Goal: Find specific page/section: Find specific page/section

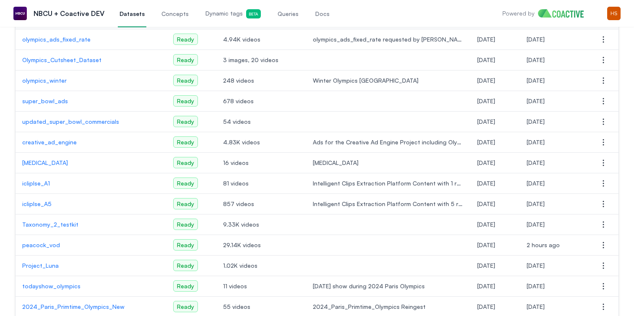
scroll to position [120, 0]
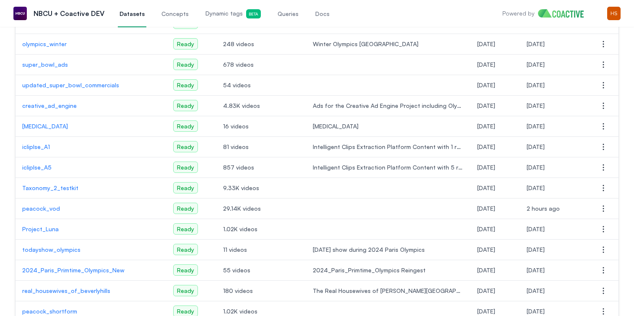
click at [47, 210] on p "peacock_vod" at bounding box center [91, 208] width 138 height 8
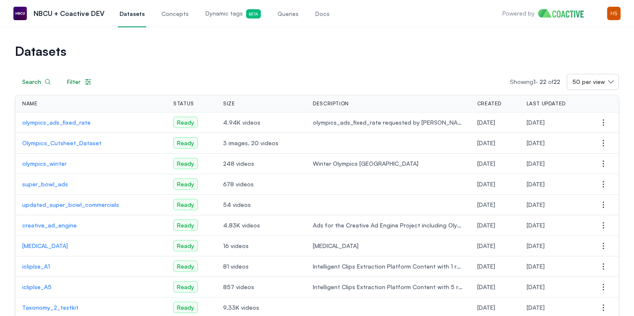
click at [211, 13] on span "Dynamic tags Beta" at bounding box center [233, 13] width 55 height 9
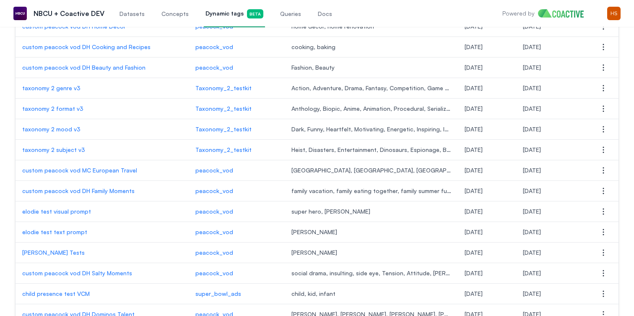
scroll to position [610, 0]
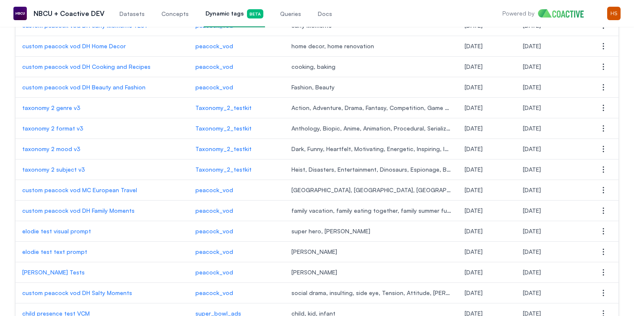
click at [71, 110] on p "taxonomy 2 genre v3" at bounding box center [102, 108] width 160 height 8
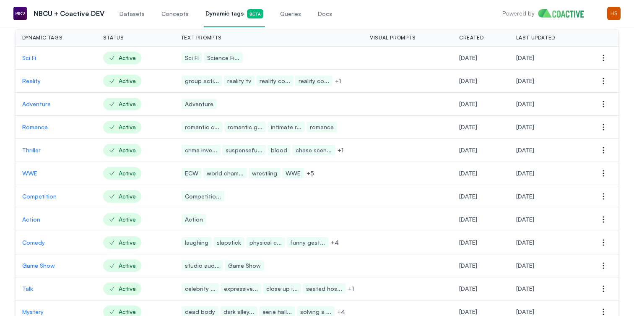
scroll to position [166, 0]
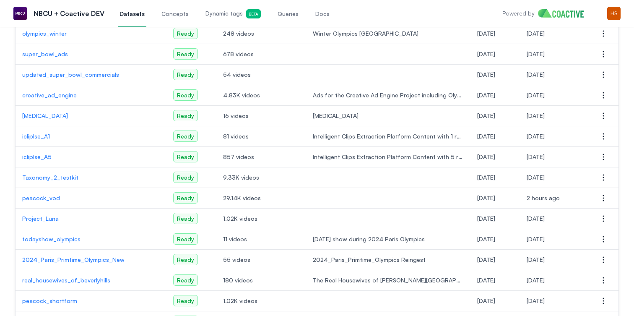
scroll to position [132, 0]
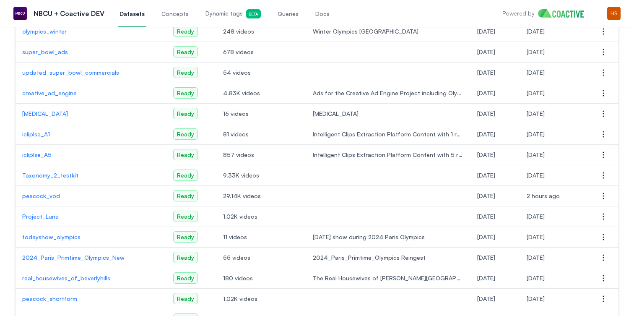
click at [49, 191] on td "peacock_vod" at bounding box center [91, 196] width 151 height 21
click at [49, 196] on p "peacock_vod" at bounding box center [91, 196] width 138 height 8
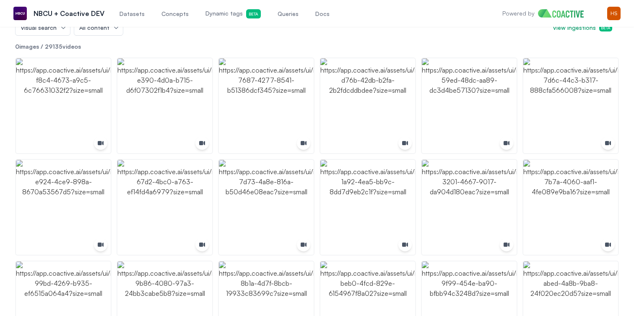
click at [206, 13] on span "Dynamic tags Beta" at bounding box center [233, 13] width 55 height 9
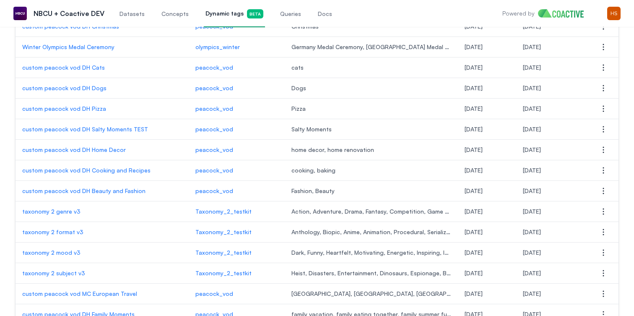
scroll to position [509, 0]
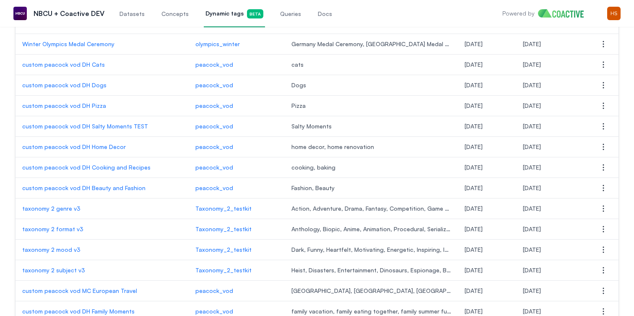
click at [73, 229] on p "taxonomy 2 format v3" at bounding box center [102, 229] width 160 height 8
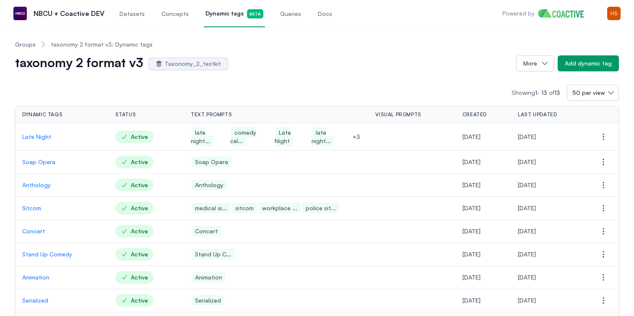
click at [24, 47] on link "Groups" at bounding box center [25, 44] width 21 height 8
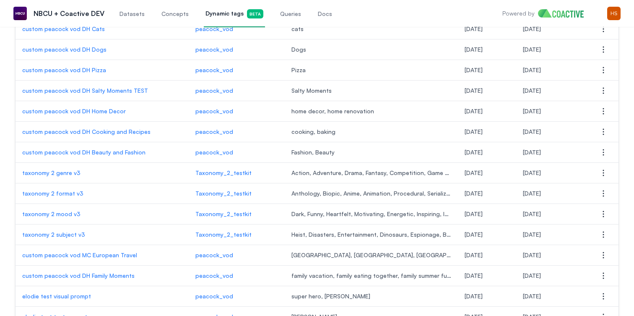
scroll to position [605, 0]
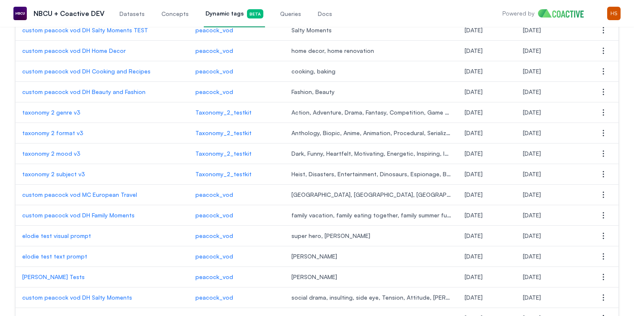
click at [71, 151] on p "taxonomy 2 mood v3" at bounding box center [102, 153] width 160 height 8
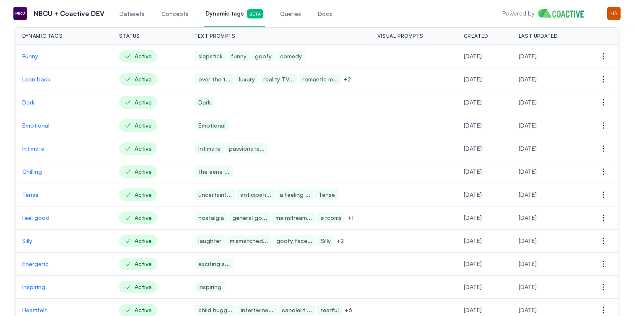
scroll to position [56, 0]
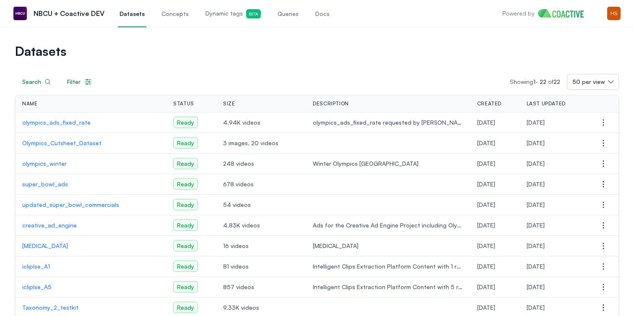
click at [221, 16] on span "Dynamic tags Beta" at bounding box center [233, 13] width 55 height 9
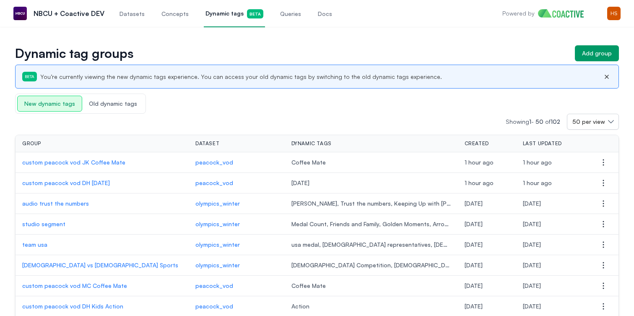
click at [133, 104] on span "Old dynamic tags" at bounding box center [113, 103] width 62 height 15
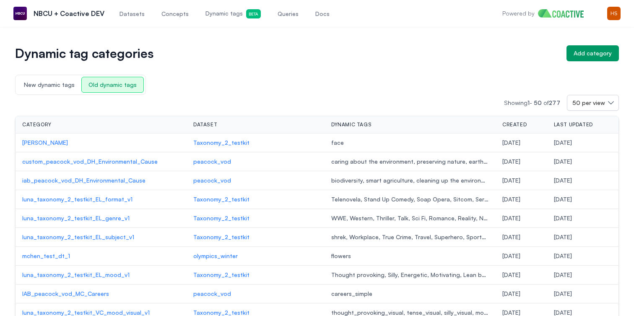
click at [96, 198] on p "luna_taxonomy_2_testkit_EL_format_v1" at bounding box center [101, 199] width 158 height 8
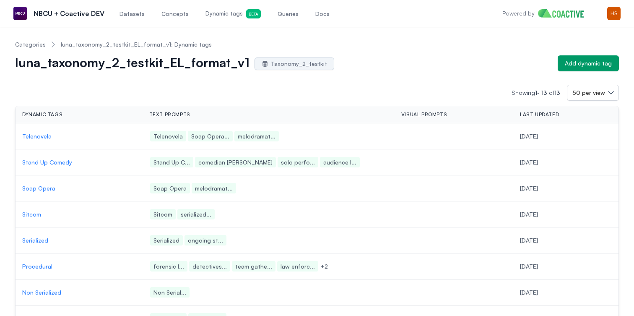
click at [34, 42] on link "Categories" at bounding box center [30, 44] width 31 height 8
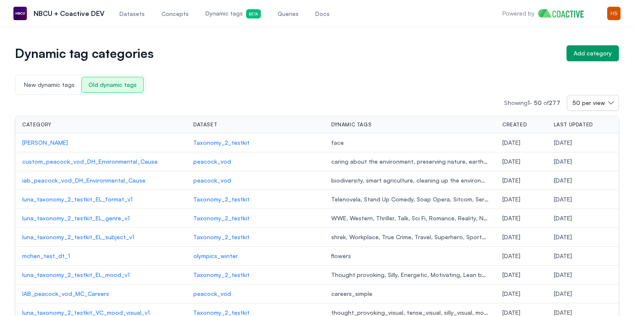
click at [117, 218] on p "luna_taxonomy_2_testkit_EL_genre_v1" at bounding box center [101, 218] width 158 height 8
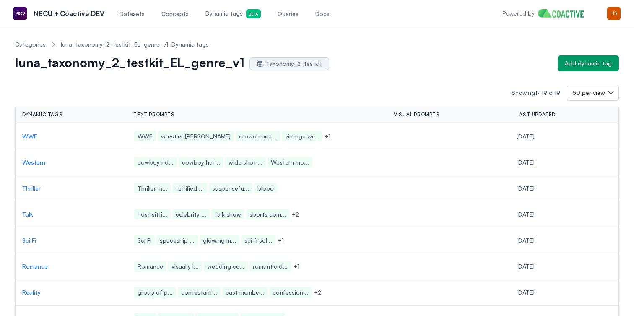
click at [33, 44] on link "Categories" at bounding box center [30, 44] width 31 height 8
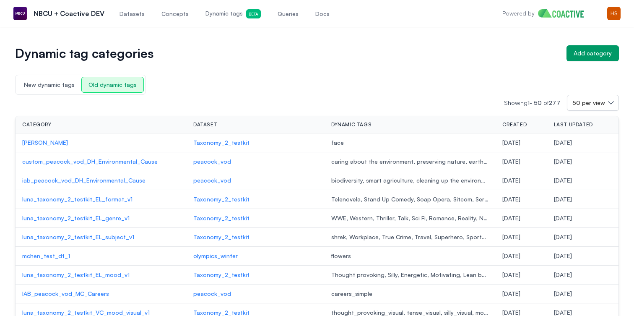
click at [94, 238] on p "luna_taxonomy_2_testkit_EL_subject_v1" at bounding box center [101, 237] width 158 height 8
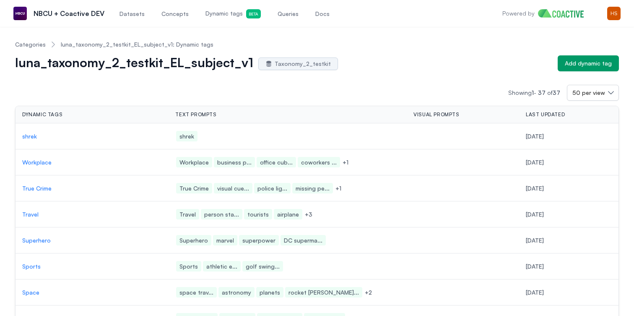
click at [35, 38] on ol "Categories luna_taxonomy_2_testkit_EL_subject_v1: Dynamic tags" at bounding box center [114, 45] width 198 height 22
click at [34, 44] on link "Categories" at bounding box center [30, 44] width 31 height 8
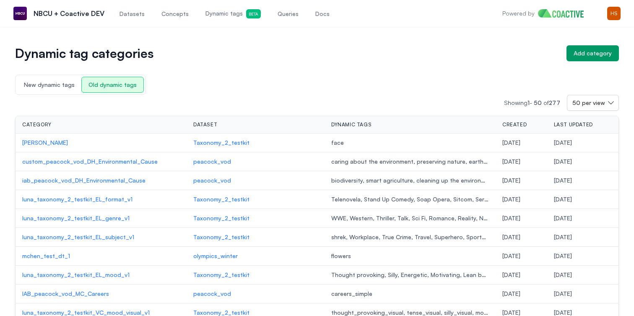
click at [215, 10] on span "Dynamic tags Beta" at bounding box center [233, 13] width 55 height 9
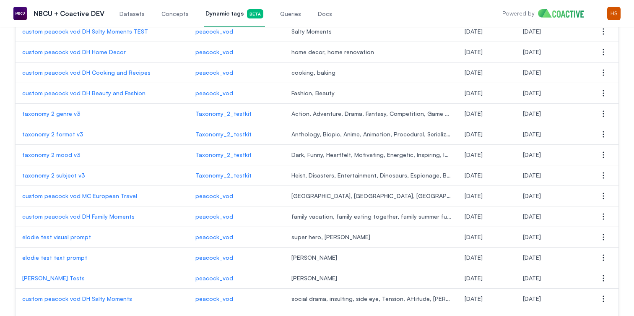
scroll to position [598, 0]
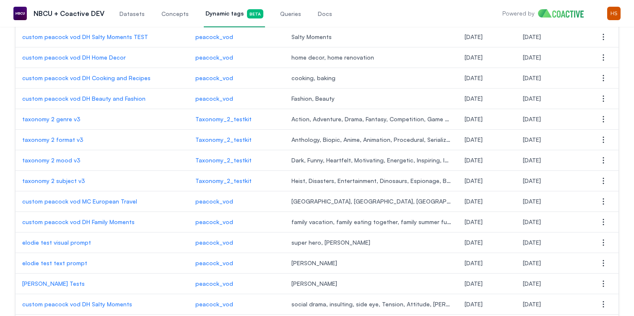
click at [36, 118] on p "taxonomy 2 genre v3" at bounding box center [102, 119] width 160 height 8
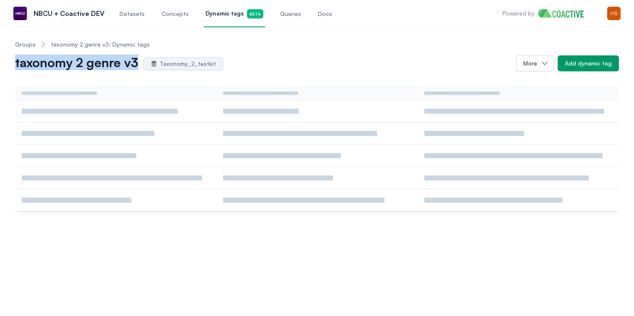
drag, startPoint x: 136, startPoint y: 63, endPoint x: 16, endPoint y: 63, distance: 120.4
click at [16, 63] on h1 "taxonomy 2 genre v3" at bounding box center [76, 63] width 123 height 13
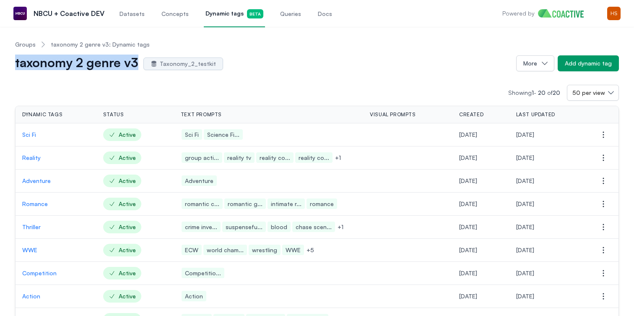
copy h1 "taxonomy 2 genre v3"
